Goal: Task Accomplishment & Management: Use online tool/utility

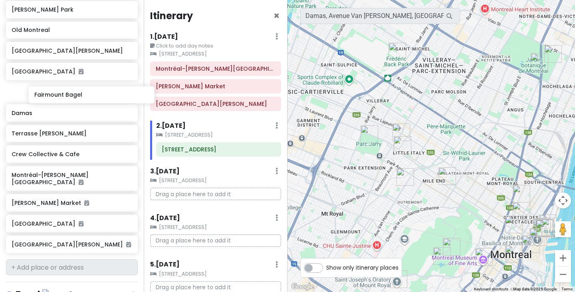
scroll to position [497, 0]
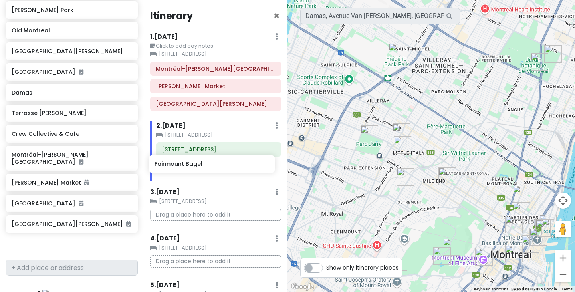
drag, startPoint x: 73, startPoint y: 72, endPoint x: 217, endPoint y: 165, distance: 171.1
click at [217, 165] on div "Montreal Trip Private Change Dates Make a Copy Delete Trip Go Pro ⚡️ Give Feedb…" at bounding box center [287, 146] width 575 height 292
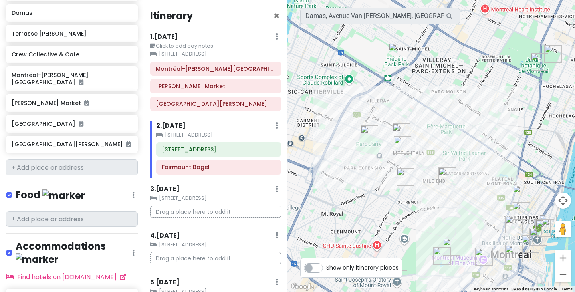
scroll to position [598, 0]
click at [80, 169] on input "text" at bounding box center [72, 167] width 132 height 16
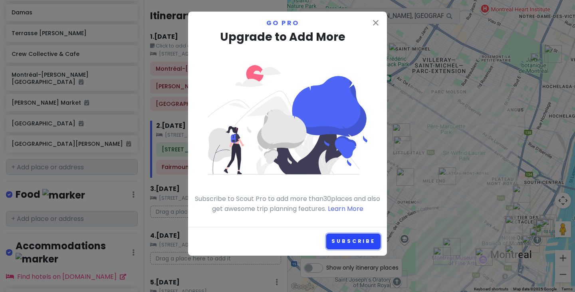
click at [352, 244] on link "Subscribe" at bounding box center [353, 242] width 54 height 16
click at [176, 174] on div "close Go Pro Upgrade to Add More Subscribe to Scout Pro to add more than 30 pla…" at bounding box center [287, 146] width 575 height 292
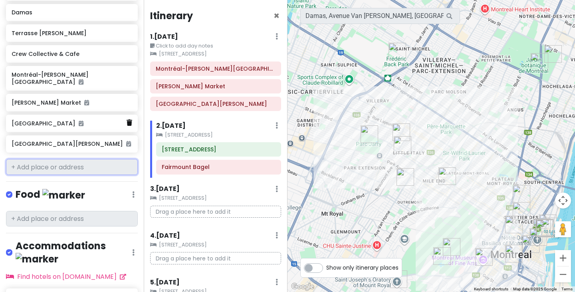
click at [127, 124] on icon at bounding box center [130, 122] width 6 height 6
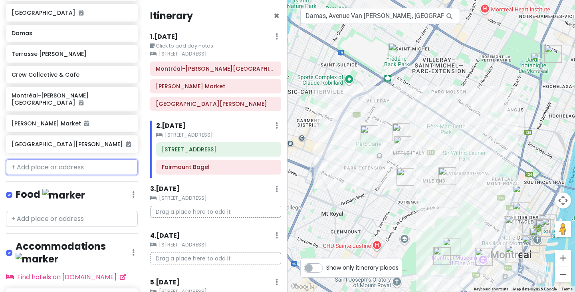
click at [99, 171] on input "text" at bounding box center [72, 167] width 132 height 16
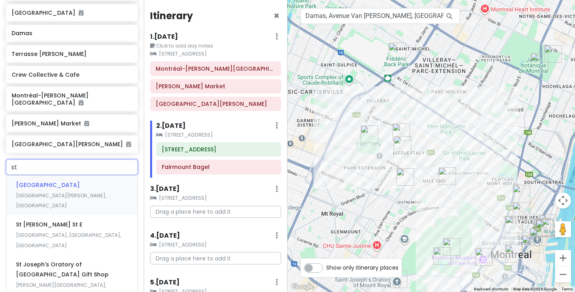
type input "s"
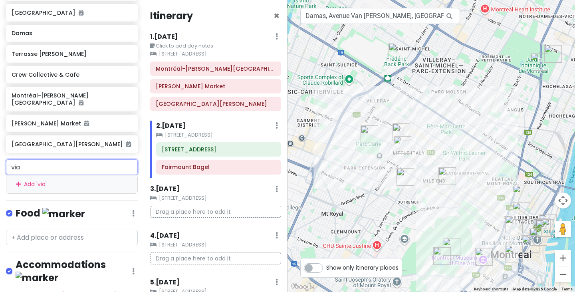
type input "viat"
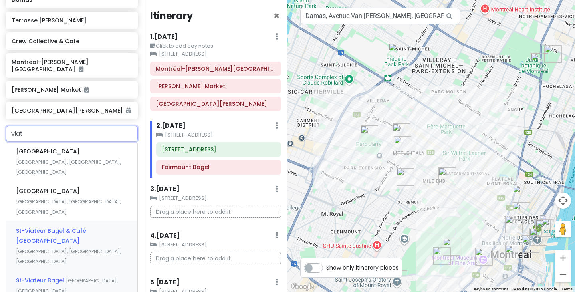
scroll to position [611, 0]
click at [91, 270] on div "[GEOGRAPHIC_DATA], [GEOGRAPHIC_DATA]" at bounding box center [71, 285] width 131 height 30
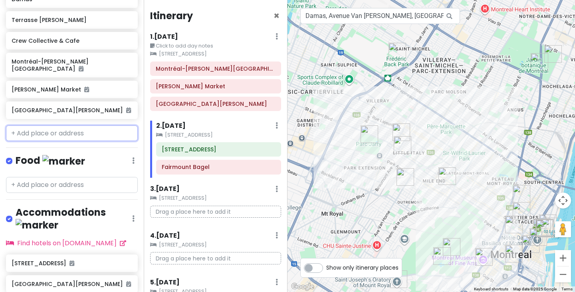
scroll to position [632, 0]
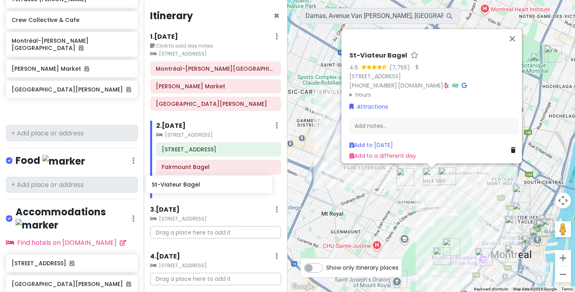
drag, startPoint x: 95, startPoint y: 111, endPoint x: 237, endPoint y: 185, distance: 160.5
click at [237, 185] on div "Montreal Trip Private Change Dates Make a Copy Delete Trip Go Pro ⚡️ Give Feedb…" at bounding box center [287, 146] width 575 height 292
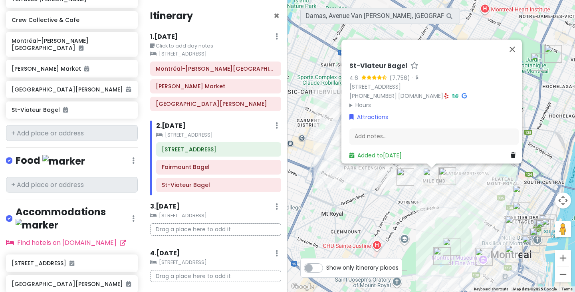
scroll to position [611, 0]
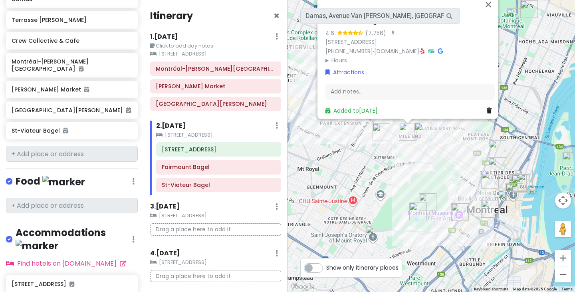
click at [524, 91] on div "St-Viateur Bagel 4.6 (7,756) · [STREET_ADDRESS] [PHONE_NUMBER] · [DOMAIN_NAME] …" at bounding box center [432, 146] width 288 height 292
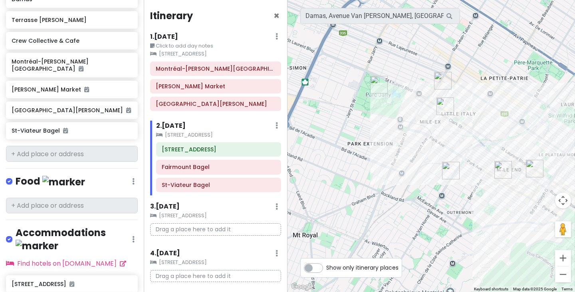
drag, startPoint x: 356, startPoint y: 140, endPoint x: 470, endPoint y: 151, distance: 114.5
click at [470, 151] on div at bounding box center [432, 146] width 288 height 292
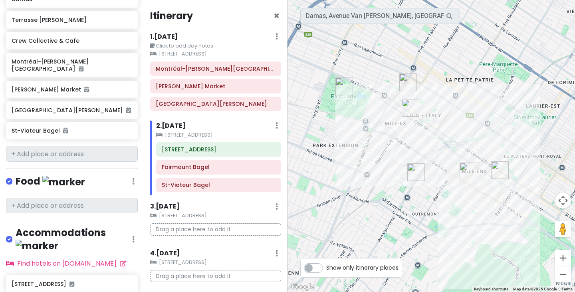
drag, startPoint x: 486, startPoint y: 137, endPoint x: 414, endPoint y: 138, distance: 72.3
click at [414, 138] on div at bounding box center [432, 146] width 288 height 292
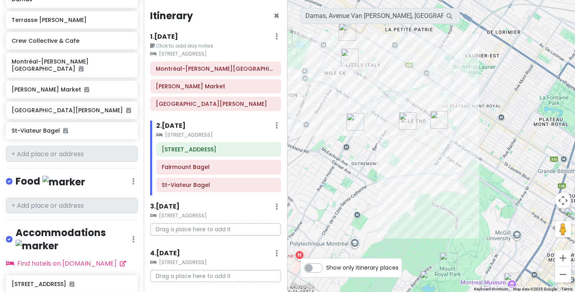
drag, startPoint x: 455, startPoint y: 213, endPoint x: 394, endPoint y: 162, distance: 79.1
click at [394, 162] on div at bounding box center [432, 146] width 288 height 292
